Goal: Check status: Check status

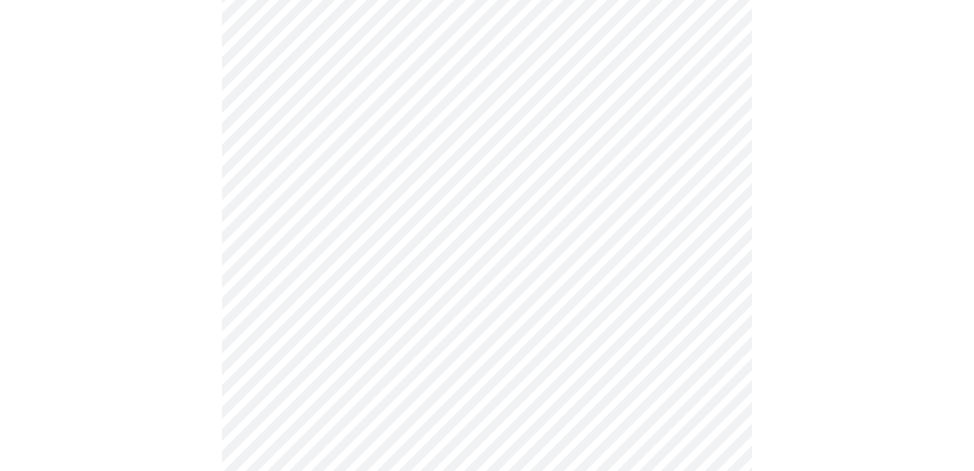
scroll to position [3560, 0]
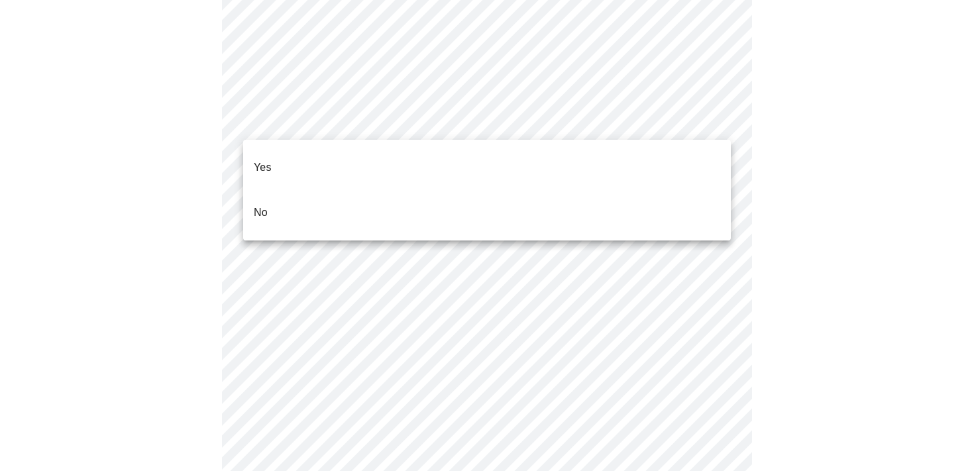
click at [587, 192] on li "No" at bounding box center [487, 212] width 488 height 45
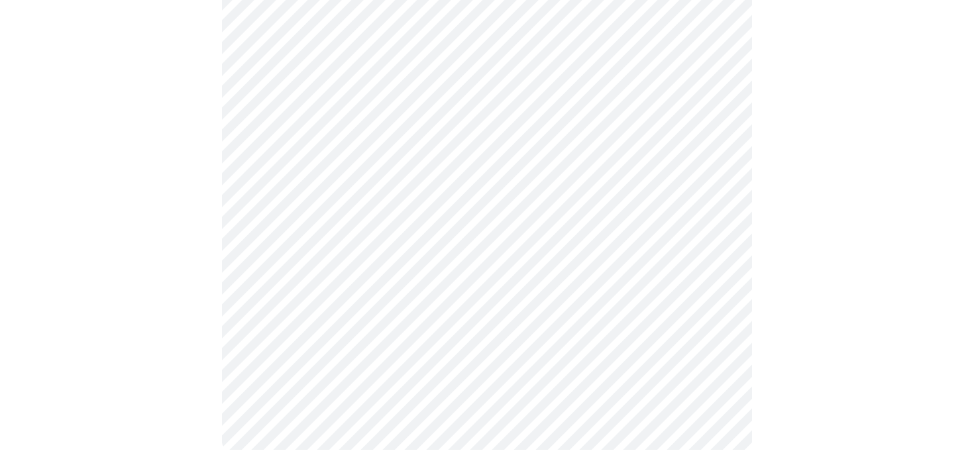
scroll to position [0, 0]
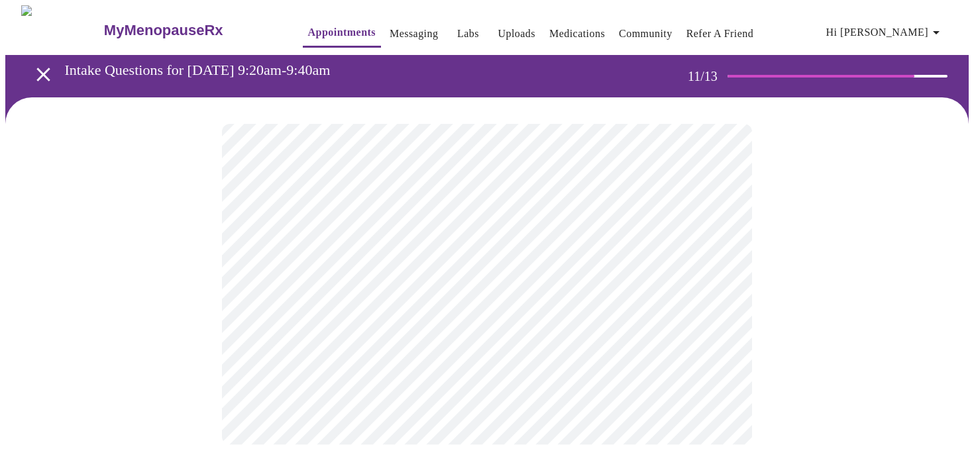
click at [793, 319] on div at bounding box center [487, 284] width 964 height 374
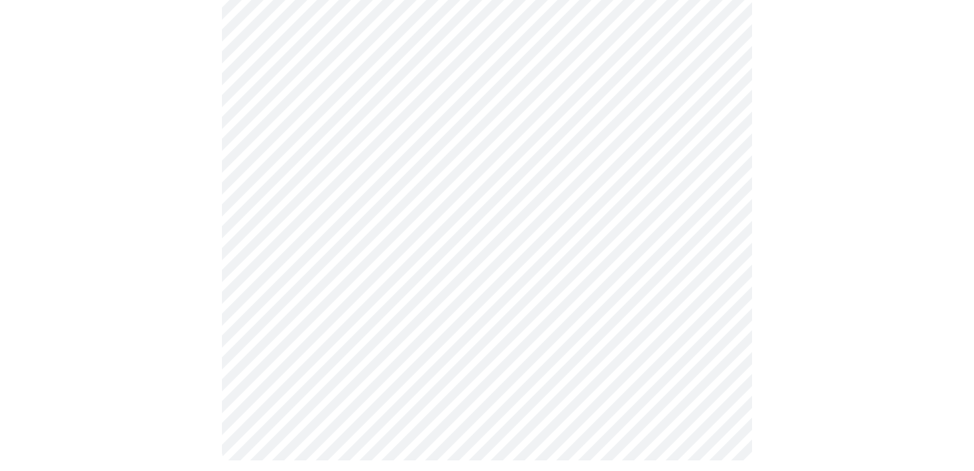
scroll to position [893, 0]
